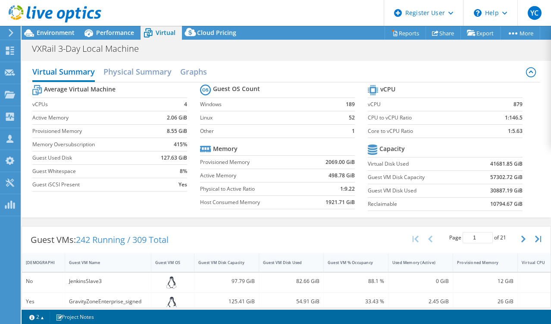
select select "USD"
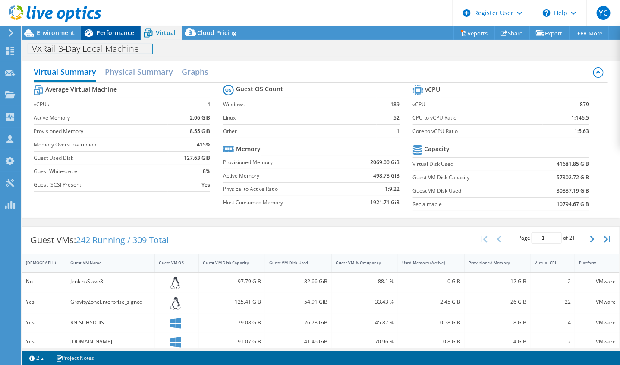
drag, startPoint x: 99, startPoint y: 42, endPoint x: 108, endPoint y: 37, distance: 10.1
click at [105, 41] on div "VXRail 3-Day Local Machine Print" at bounding box center [321, 49] width 598 height 16
click at [109, 37] on div "Performance" at bounding box center [111, 33] width 60 height 14
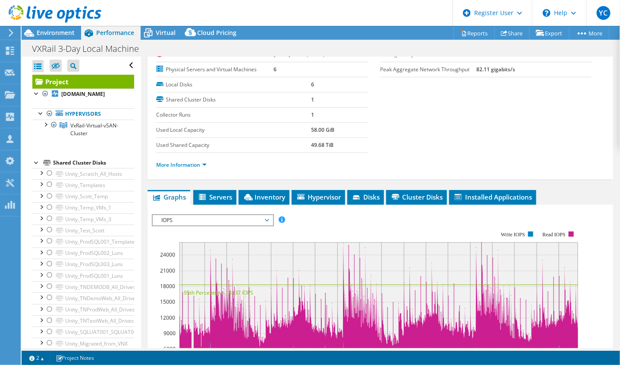
scroll to position [0, 0]
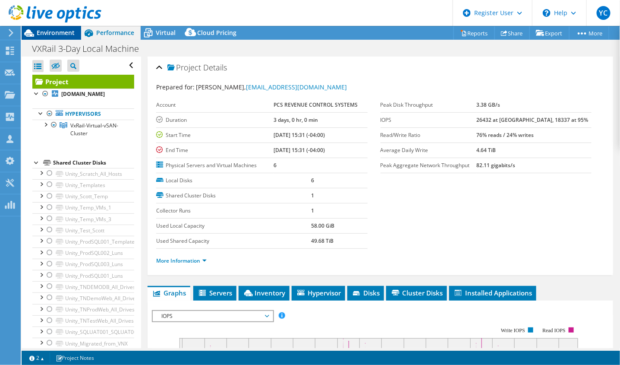
click at [56, 39] on div "Environment" at bounding box center [52, 33] width 60 height 14
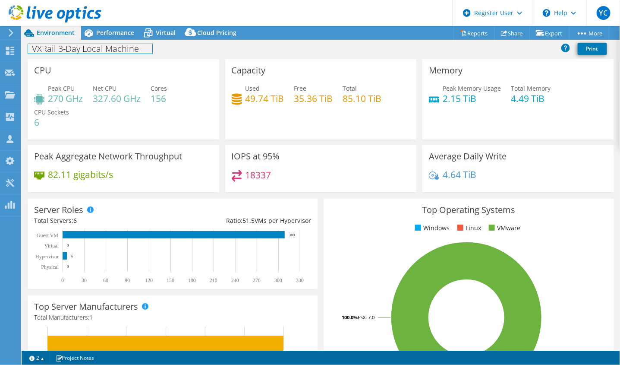
click at [112, 50] on h1 "VXRail 3-Day Local Machine" at bounding box center [90, 48] width 124 height 9
copy h1 "VXRail 3-Day Local Machine"
click at [202, 193] on div "Peak Aggregate Network Throughput 82.11 gigabits/s" at bounding box center [124, 171] width 198 height 53
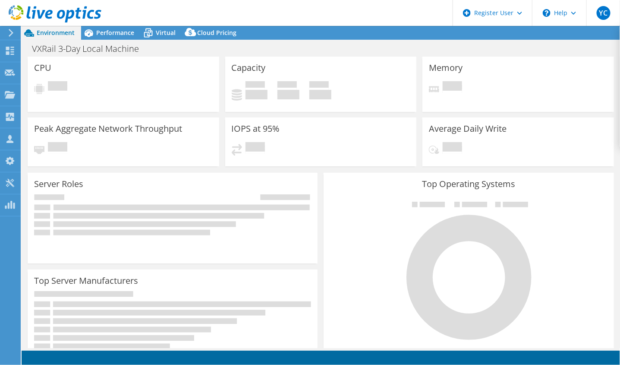
select select "USD"
